Goal: Task Accomplishment & Management: Manage account settings

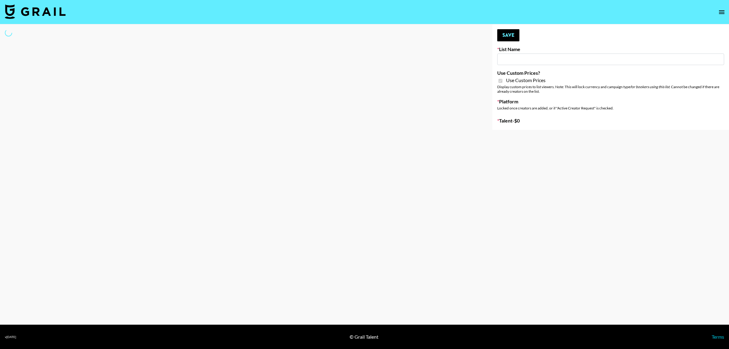
type input "ssssfdd"
checkbox input "true"
select select "Brand"
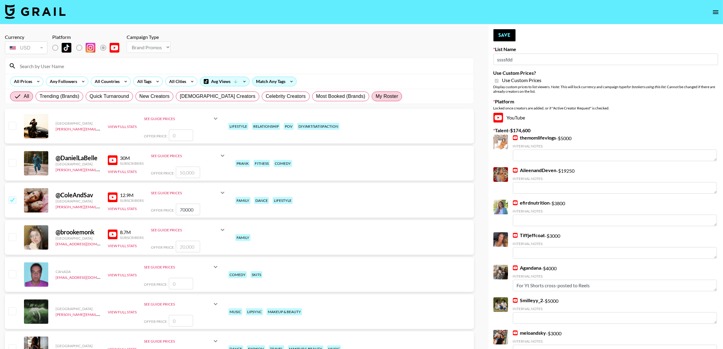
click at [376, 95] on span "My Roster" at bounding box center [387, 96] width 22 height 7
click at [376, 96] on input "My Roster" at bounding box center [376, 96] width 0 height 0
radio input "true"
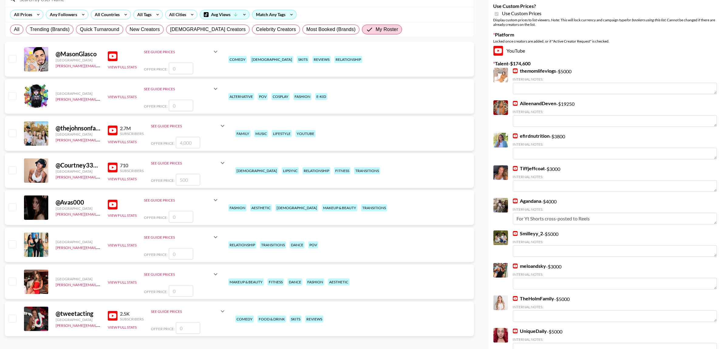
scroll to position [76, 0]
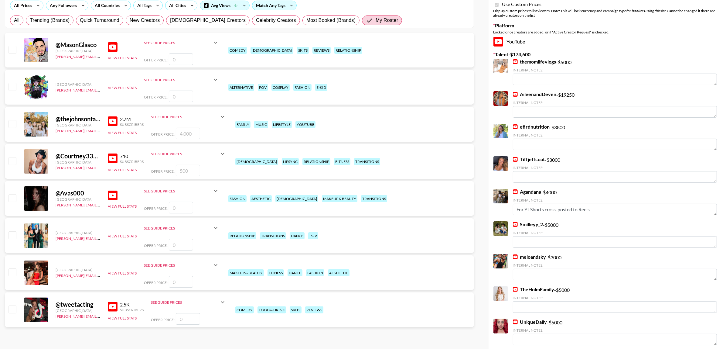
click at [15, 312] on input "checkbox" at bounding box center [12, 308] width 7 height 7
checkbox input "false"
click at [14, 123] on input "checkbox" at bounding box center [12, 123] width 7 height 7
checkbox input "true"
type input "4000"
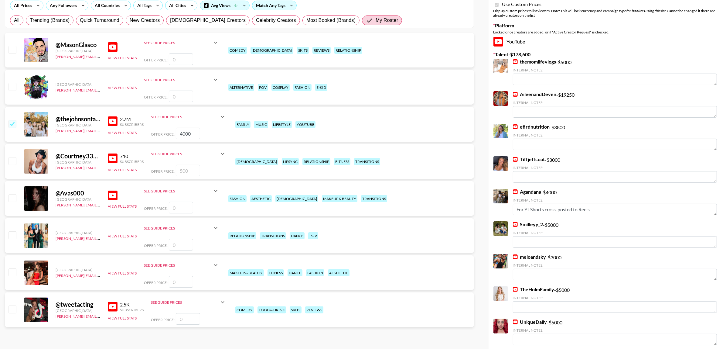
click at [12, 310] on input "checkbox" at bounding box center [12, 308] width 7 height 7
checkbox input "false"
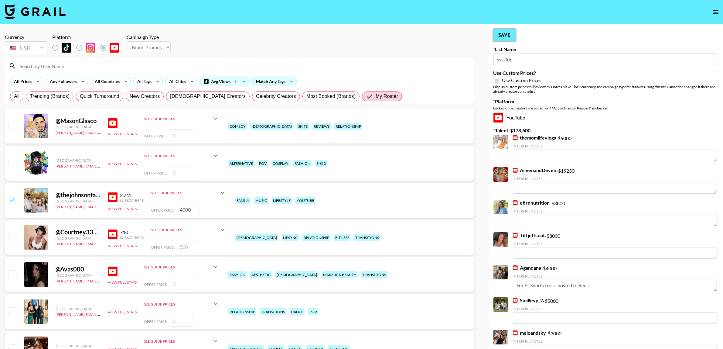
click at [506, 32] on button "Save" at bounding box center [504, 35] width 22 height 12
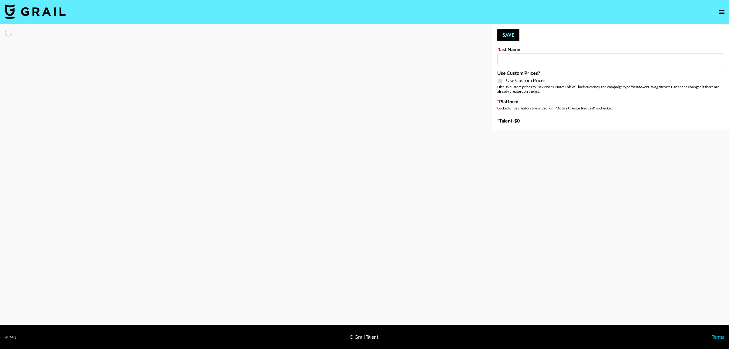
type input "Galaxy Lamps"
checkbox input "true"
select select "Brand"
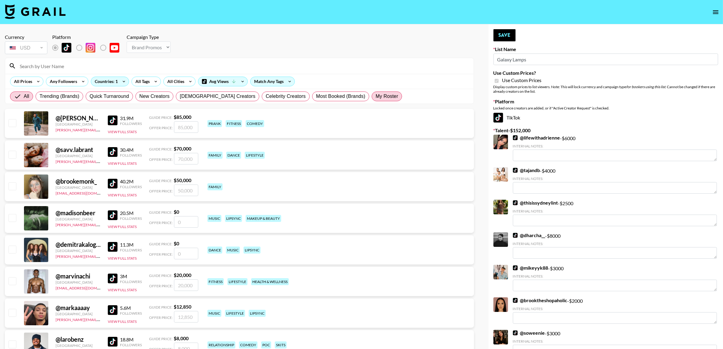
click at [376, 93] on span "My Roster" at bounding box center [387, 96] width 22 height 7
click at [376, 96] on input "My Roster" at bounding box center [376, 96] width 0 height 0
radio input "true"
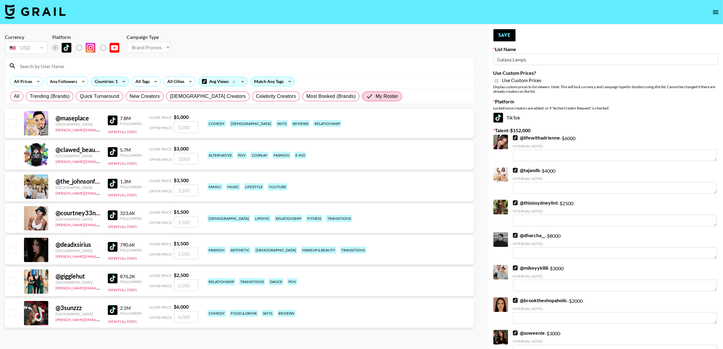
click at [13, 249] on input "checkbox" at bounding box center [12, 248] width 7 height 7
checkbox input "true"
type input "1500"
click at [15, 313] on input "checkbox" at bounding box center [12, 312] width 7 height 7
checkbox input "true"
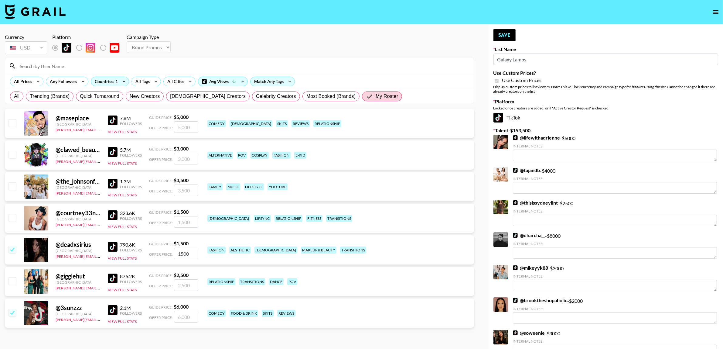
type input "6000"
click at [502, 37] on button "Save" at bounding box center [504, 35] width 22 height 12
radio input "true"
